Goal: Transaction & Acquisition: Download file/media

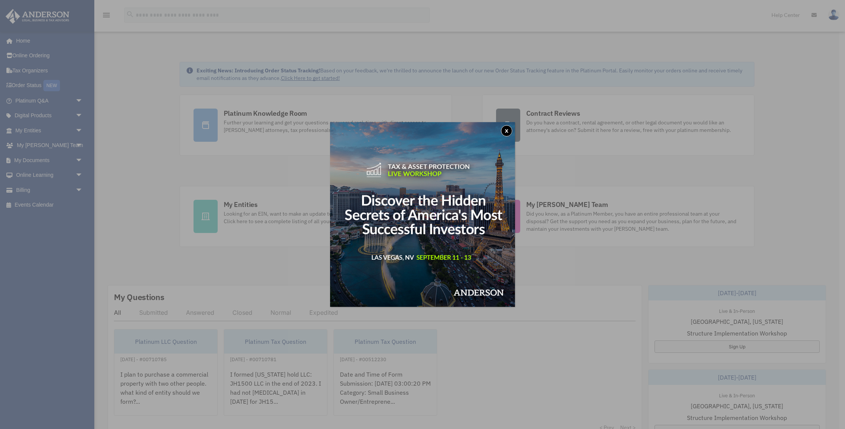
click at [509, 131] on button "x" at bounding box center [506, 130] width 11 height 11
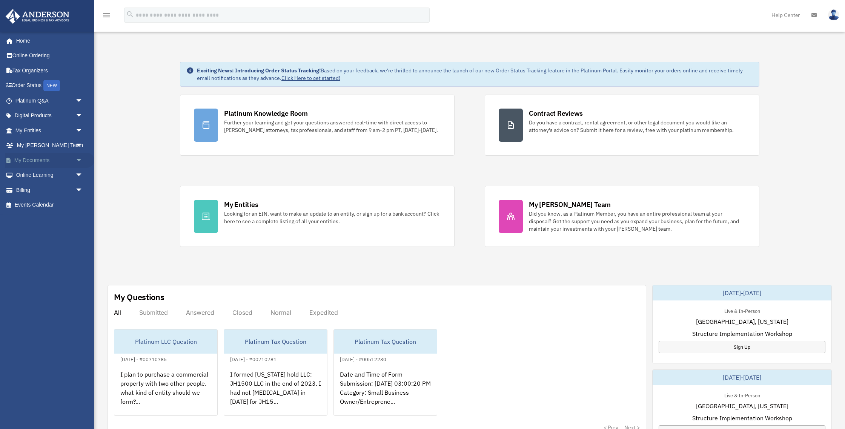
click at [40, 161] on link "My Documents arrow_drop_down" at bounding box center [49, 160] width 89 height 15
click at [79, 160] on span "arrow_drop_down" at bounding box center [82, 160] width 15 height 15
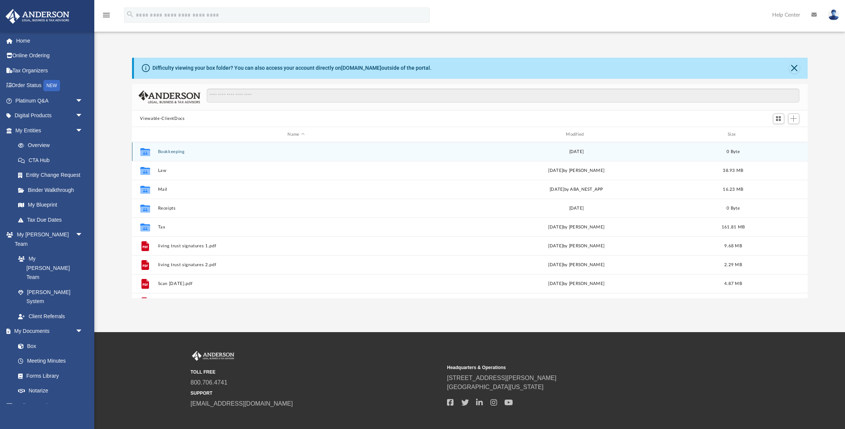
scroll to position [171, 676]
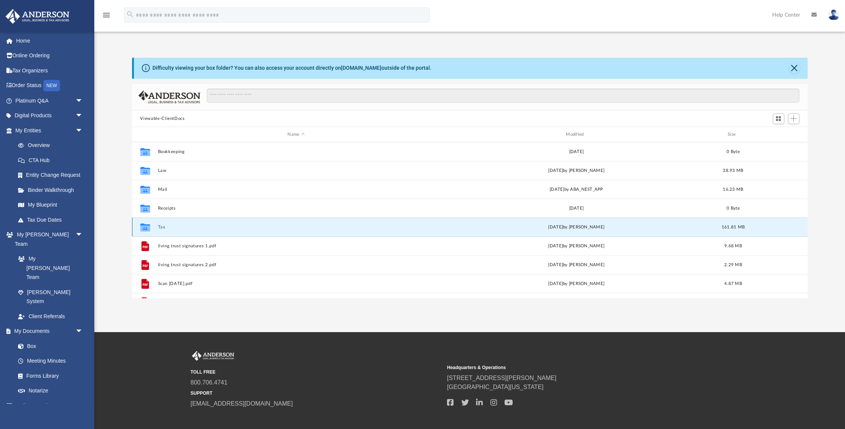
click at [159, 227] on button "Tax" at bounding box center [296, 227] width 277 height 5
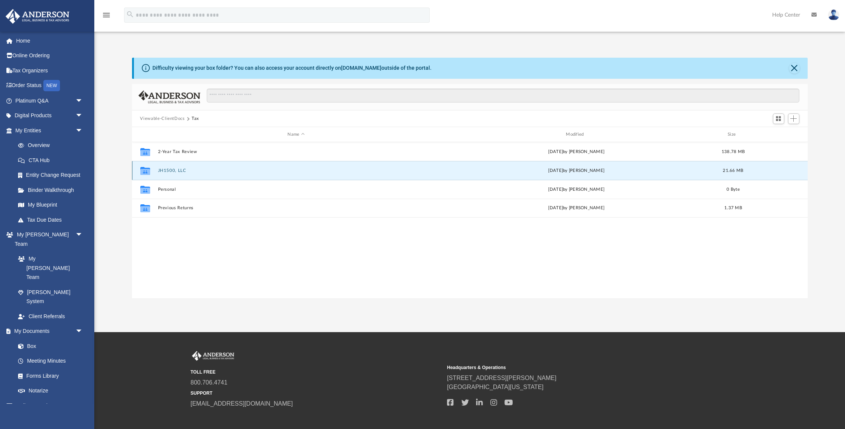
click at [178, 170] on button "JH1500, LLC" at bounding box center [296, 170] width 277 height 5
click at [164, 169] on button "2024" at bounding box center [296, 170] width 277 height 5
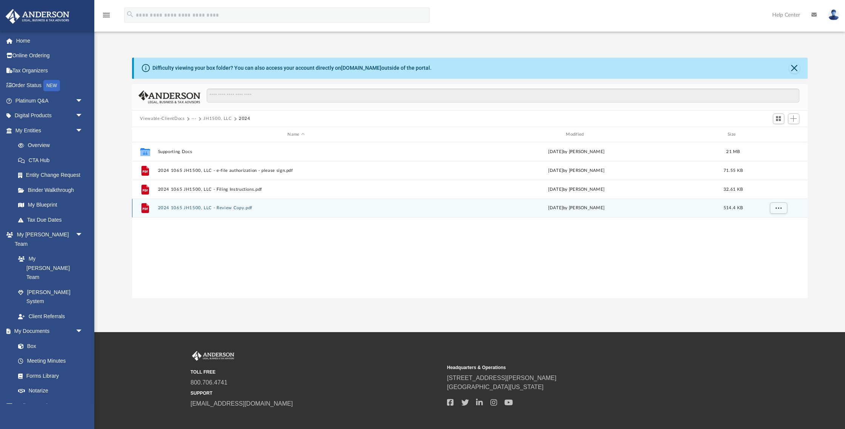
click at [198, 208] on button "2024 1065 JH1500, LLC - Review Copy.pdf" at bounding box center [296, 208] width 277 height 5
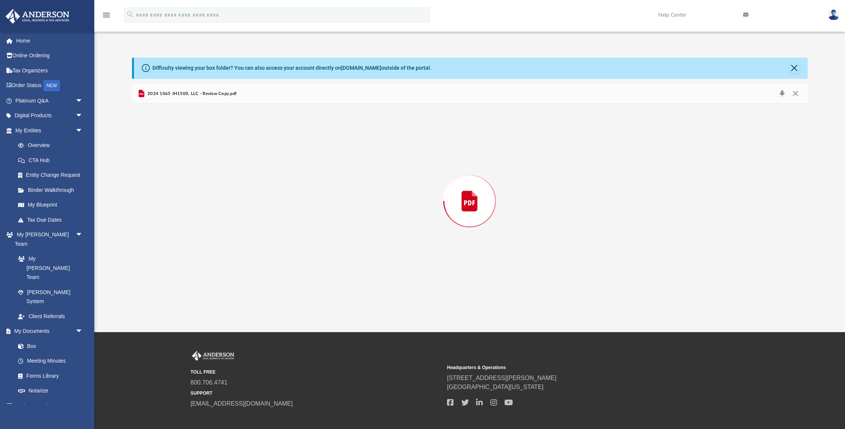
click at [198, 208] on div "Preview" at bounding box center [470, 201] width 676 height 195
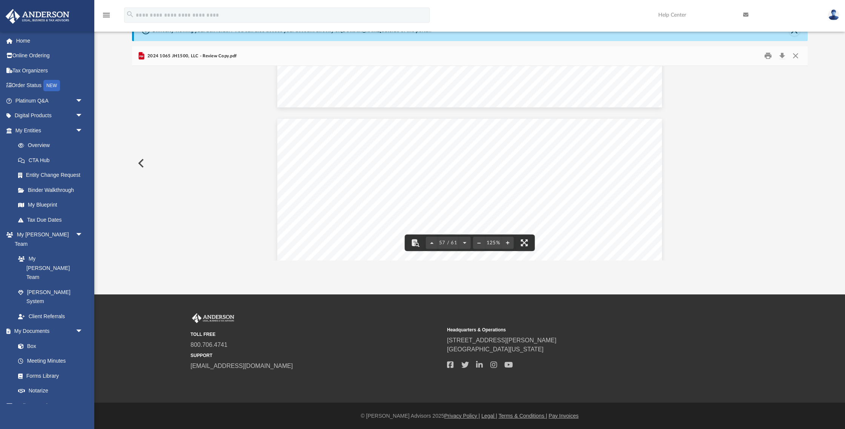
scroll to position [27906, 0]
click at [783, 56] on button "Download" at bounding box center [783, 56] width 14 height 12
